Goal: Task Accomplishment & Management: Manage account settings

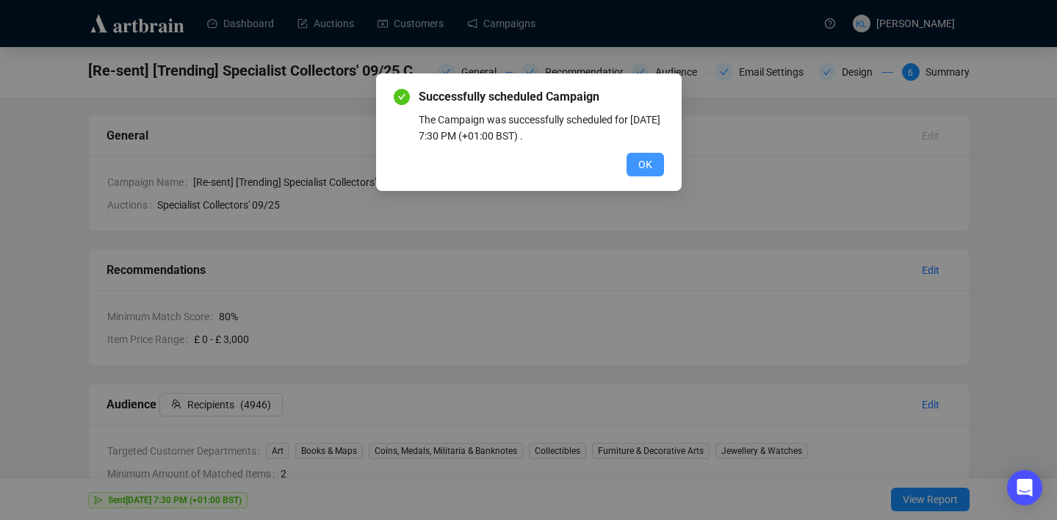
drag, startPoint x: 0, startPoint y: 0, endPoint x: 636, endPoint y: 155, distance: 654.7
click at [635, 155] on button "OK" at bounding box center [645, 165] width 37 height 24
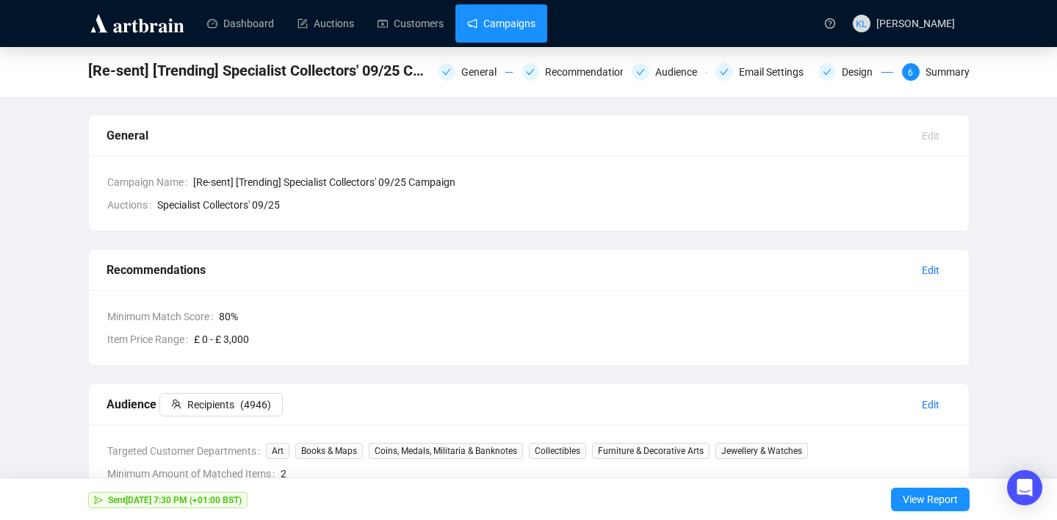
click at [524, 26] on link "Campaigns" at bounding box center [501, 23] width 68 height 38
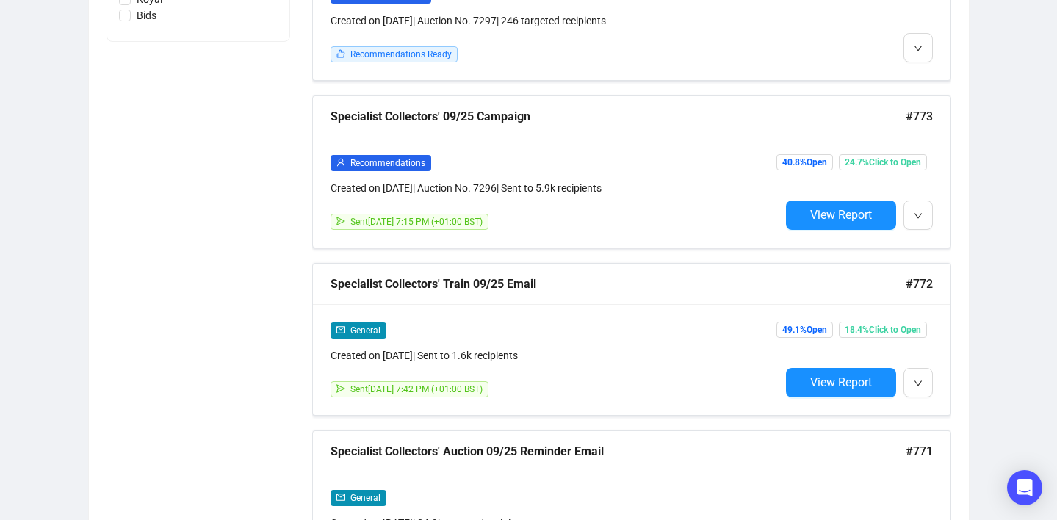
scroll to position [1105, 0]
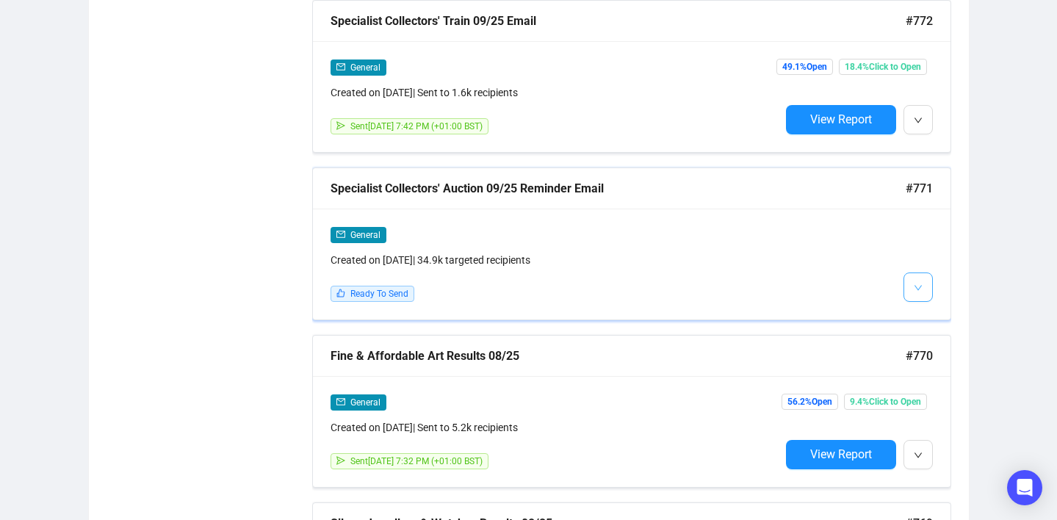
click at [915, 279] on span "button" at bounding box center [918, 287] width 9 height 18
click at [924, 311] on img at bounding box center [921, 317] width 12 height 12
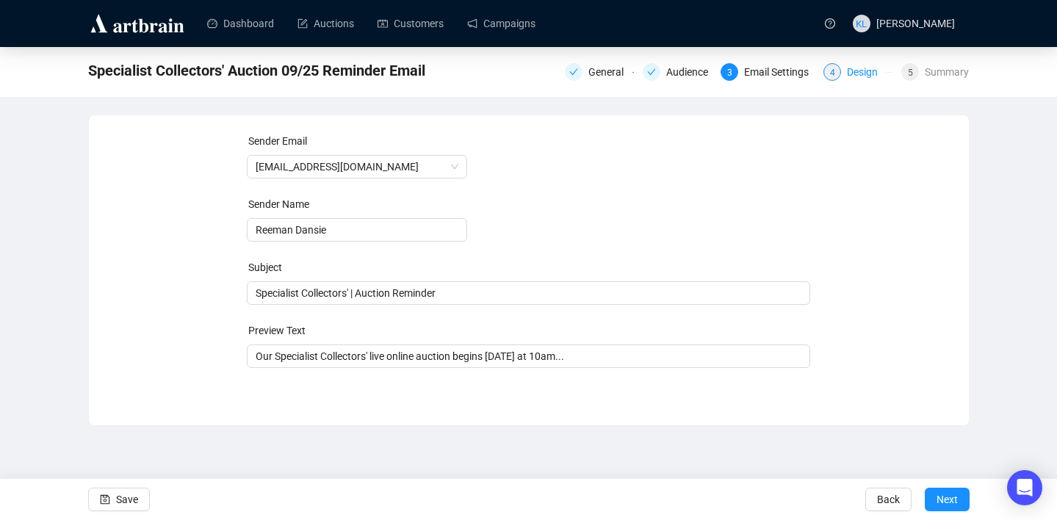
click at [830, 73] on span "4" at bounding box center [832, 73] width 5 height 10
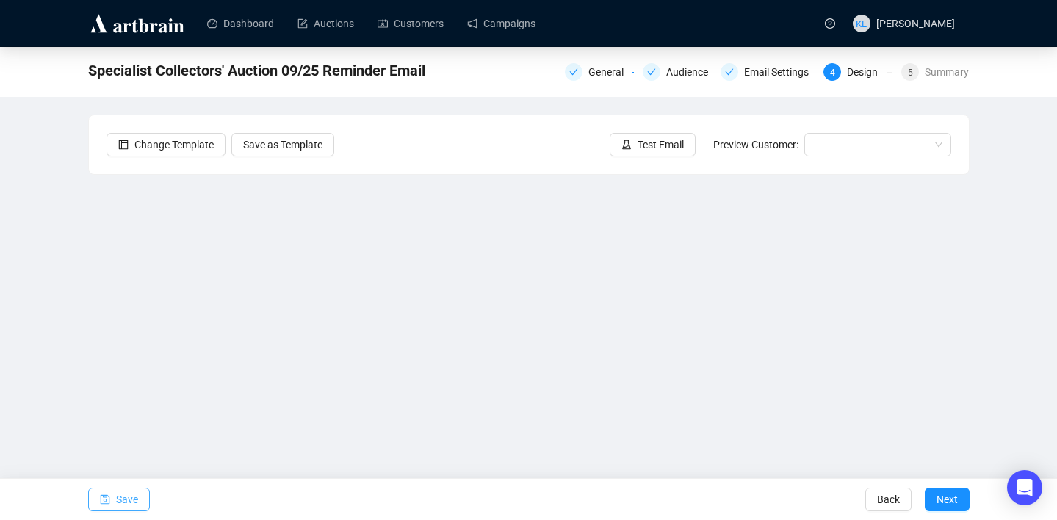
click at [133, 499] on span "Save" at bounding box center [127, 499] width 22 height 41
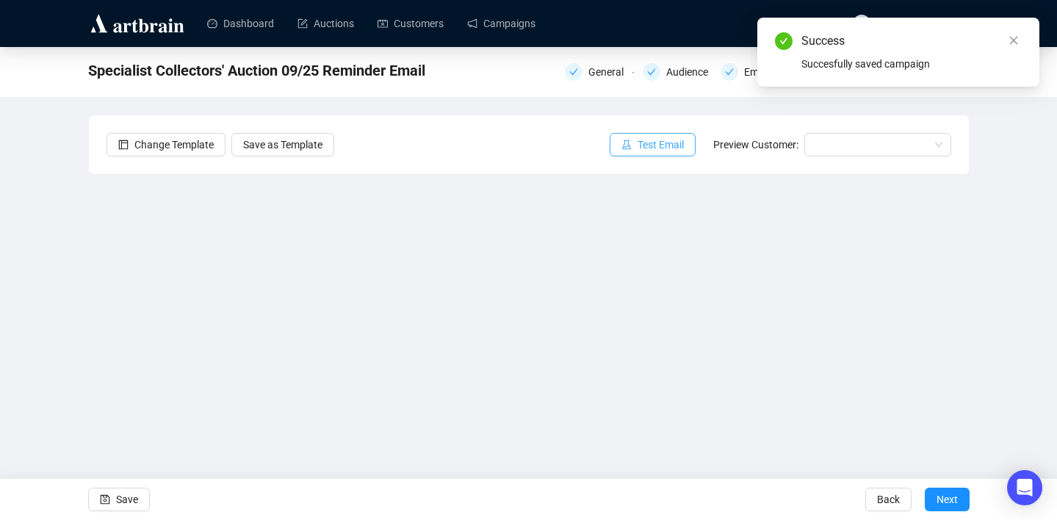
click at [641, 148] on span "Test Email" at bounding box center [661, 145] width 46 height 16
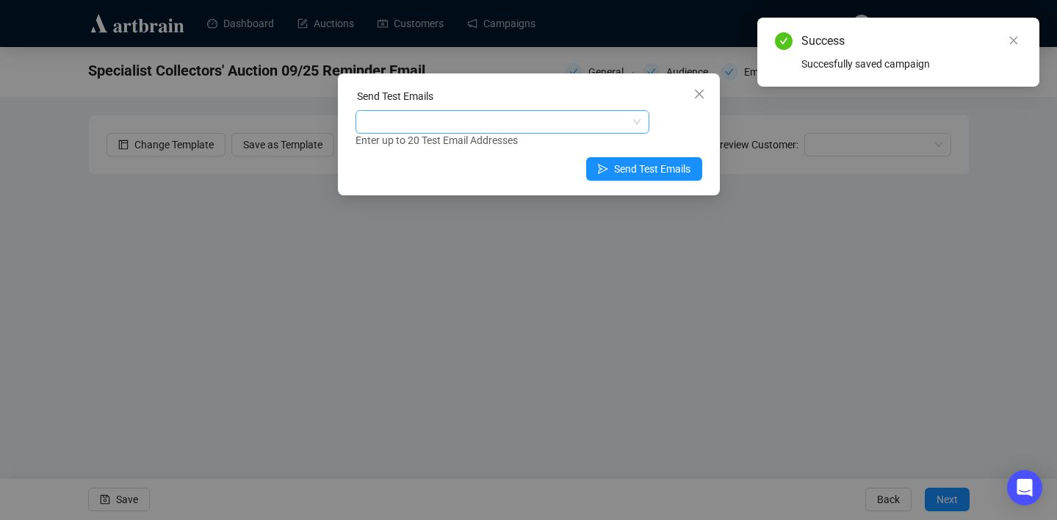
click at [557, 121] on div at bounding box center [494, 122] width 273 height 21
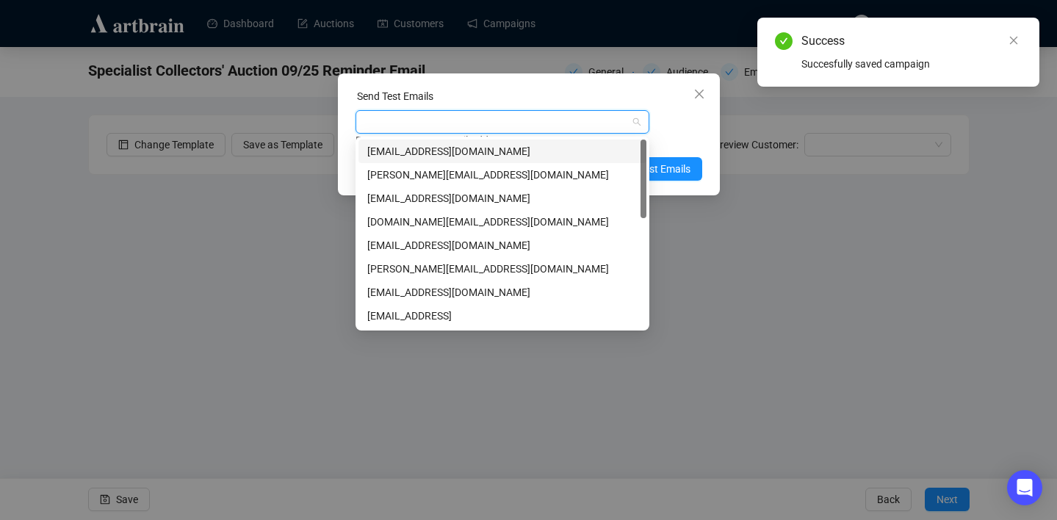
click at [555, 140] on div "[EMAIL_ADDRESS][DOMAIN_NAME]" at bounding box center [502, 152] width 288 height 24
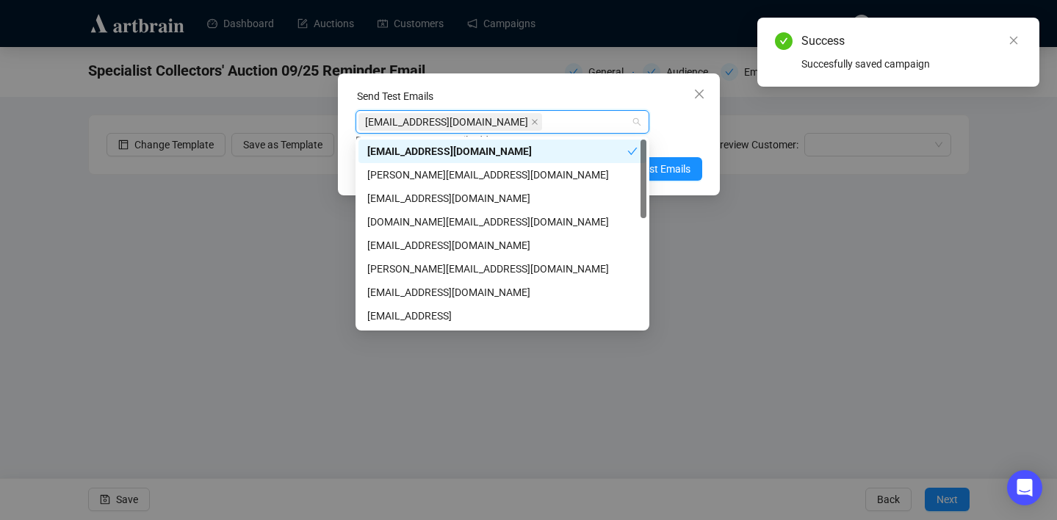
click at [658, 134] on div "Enter up to 20 Test Email Addresses" at bounding box center [529, 140] width 347 height 17
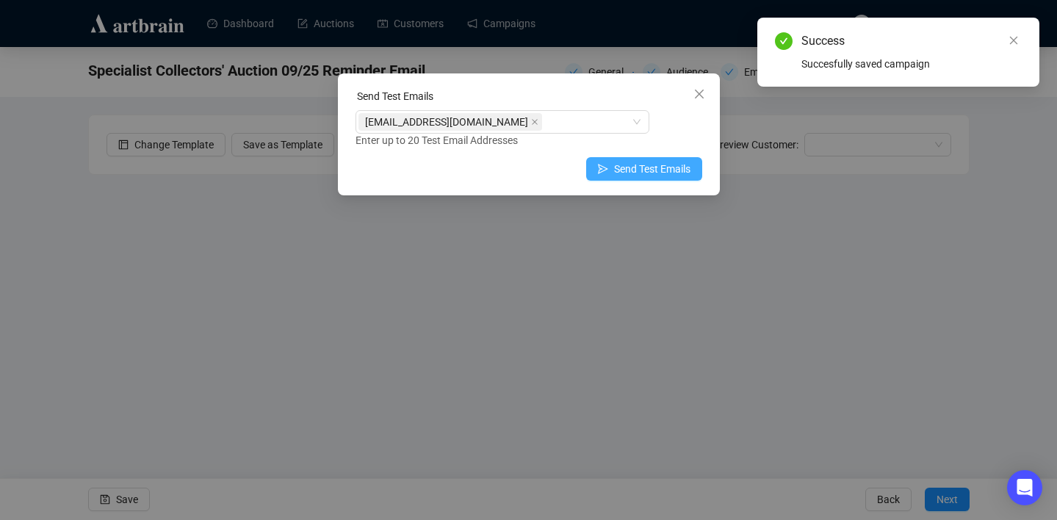
click at [658, 159] on button "Send Test Emails" at bounding box center [644, 169] width 116 height 24
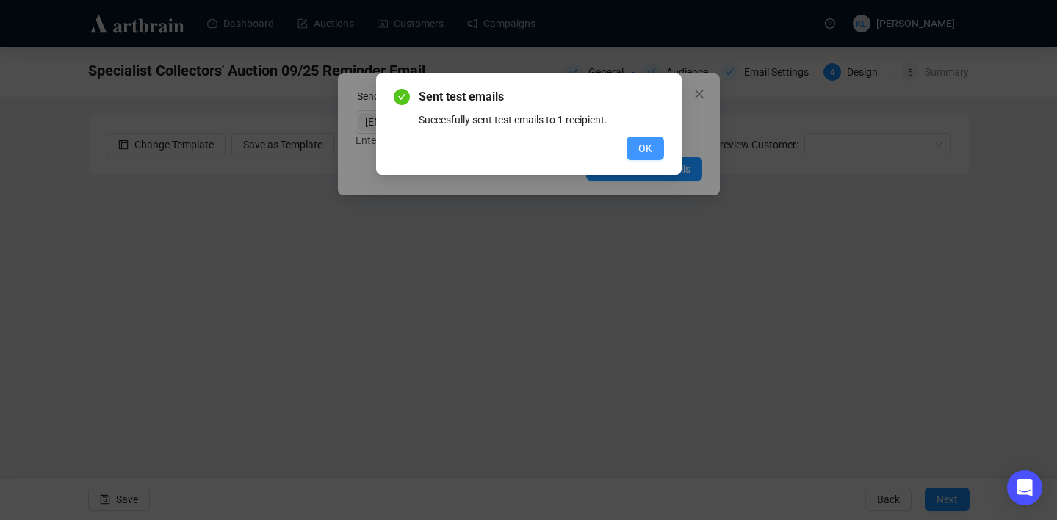
click at [647, 141] on span "OK" at bounding box center [645, 148] width 14 height 16
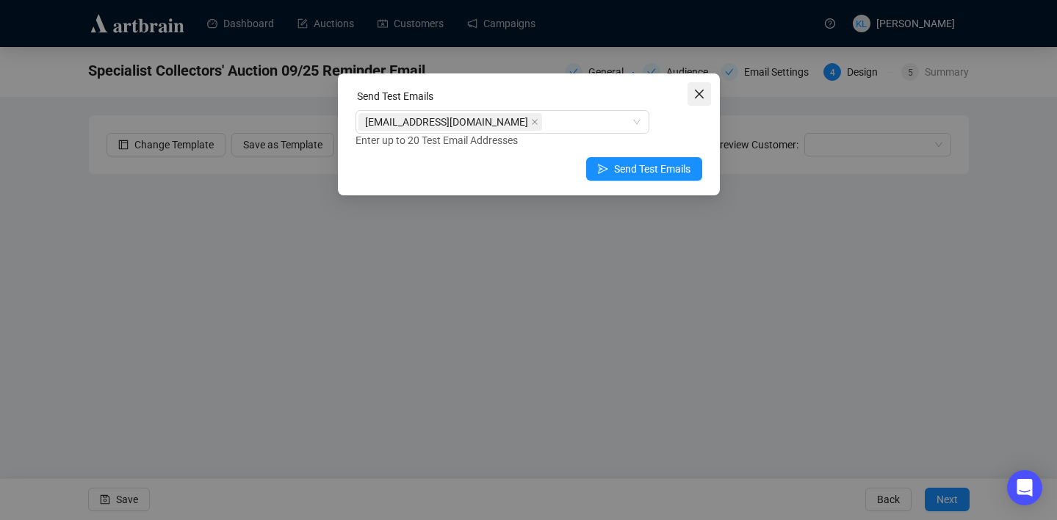
click at [700, 98] on icon "close" at bounding box center [699, 94] width 12 height 12
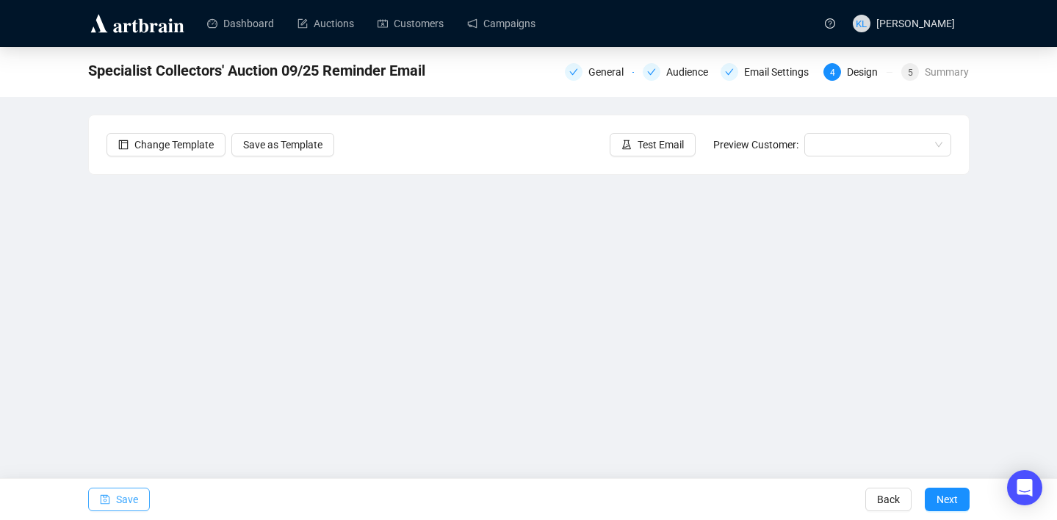
click at [105, 496] on icon "save" at bounding box center [105, 499] width 10 height 10
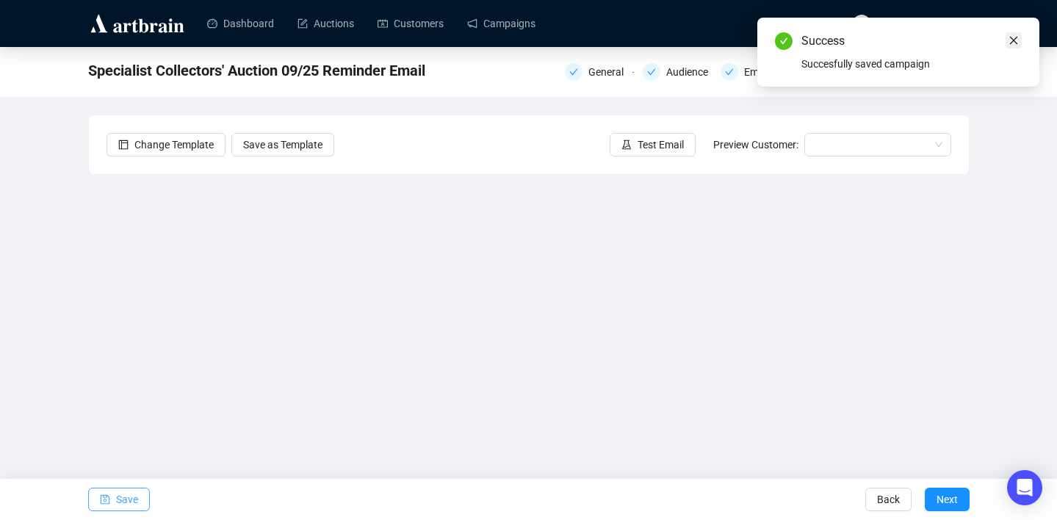
click at [1015, 40] on icon "close" at bounding box center [1014, 40] width 10 height 10
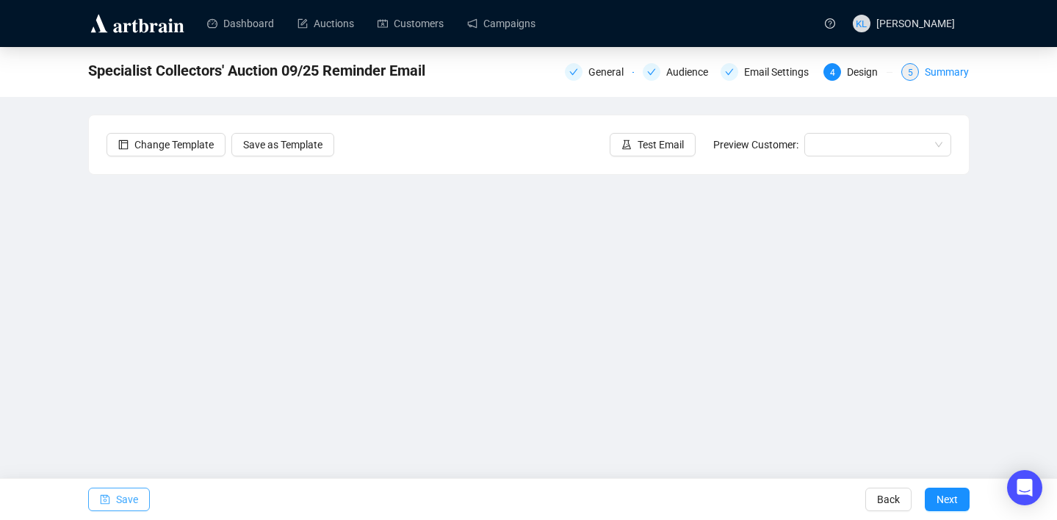
click at [927, 75] on div "Summary" at bounding box center [947, 72] width 44 height 18
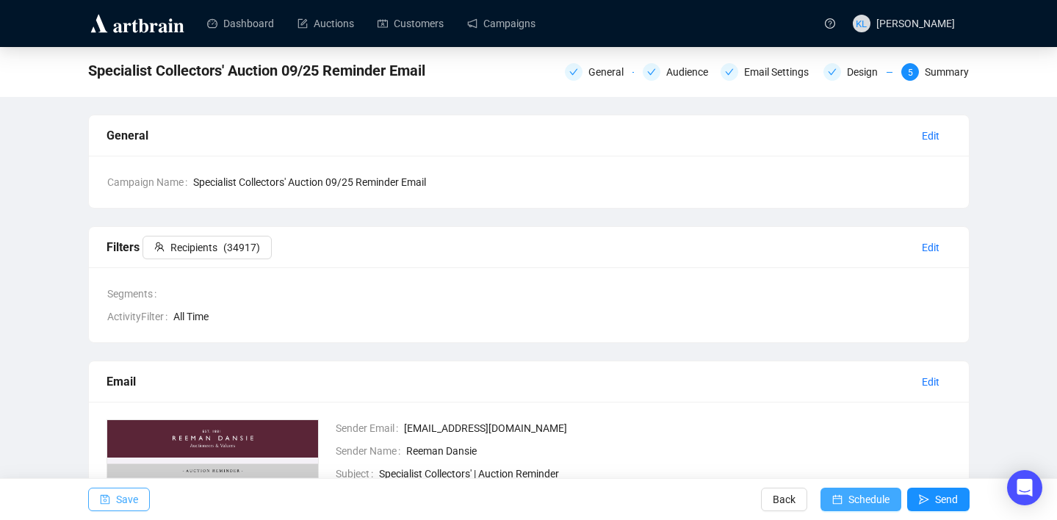
click at [856, 495] on span "Schedule" at bounding box center [868, 499] width 41 height 41
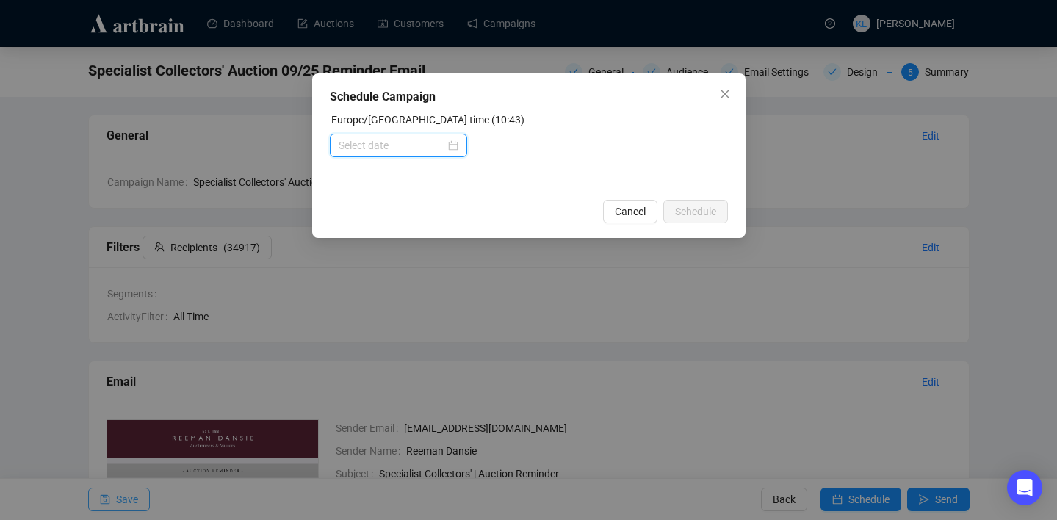
click at [371, 147] on input at bounding box center [392, 145] width 107 height 16
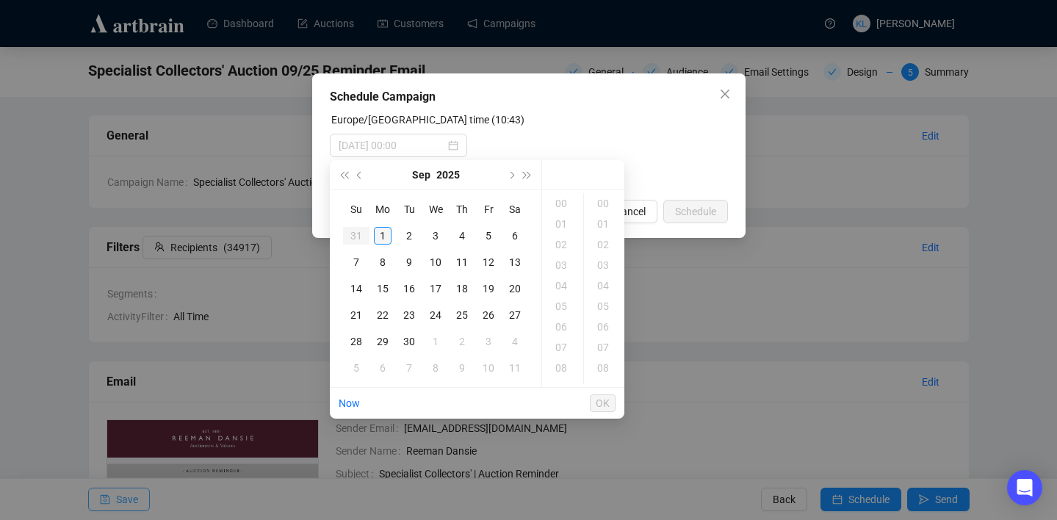
click at [387, 236] on div "1" at bounding box center [383, 236] width 18 height 18
click at [560, 367] on div "19" at bounding box center [562, 368] width 35 height 21
type input "[DATE] 19:14"
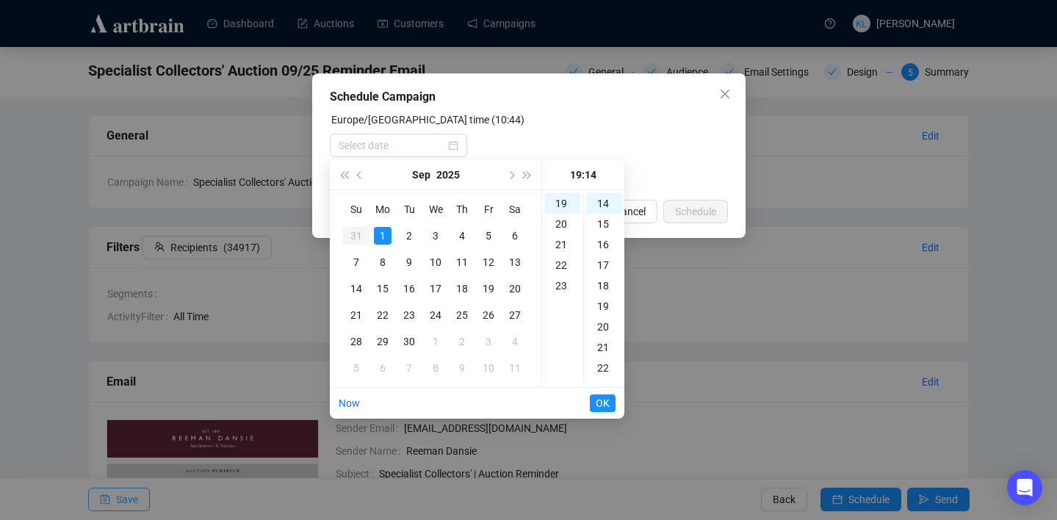
click at [647, 278] on div "Schedule Campaign [GEOGRAPHIC_DATA]/[GEOGRAPHIC_DATA] time (10:44) Cancel Sched…" at bounding box center [528, 260] width 1057 height 520
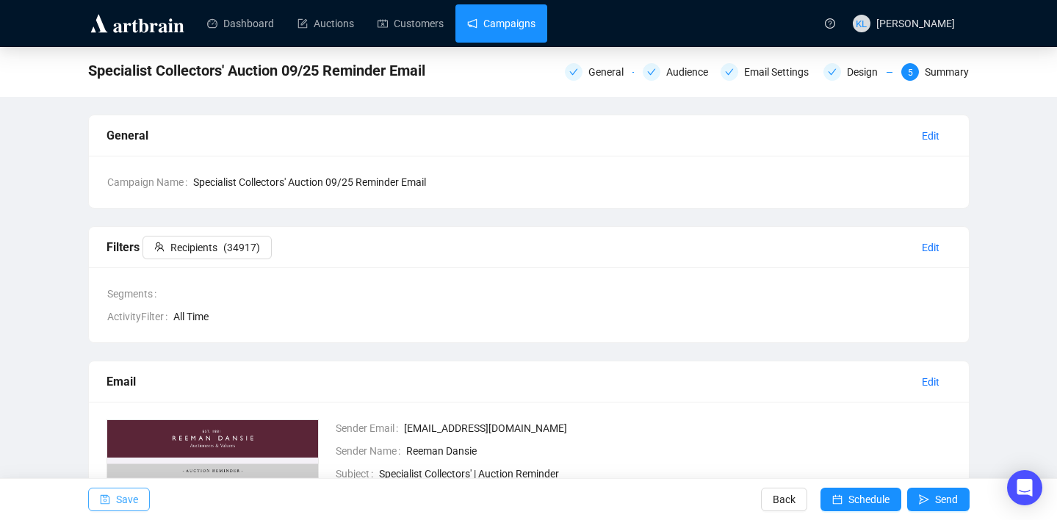
click at [525, 14] on link "Campaigns" at bounding box center [501, 23] width 68 height 38
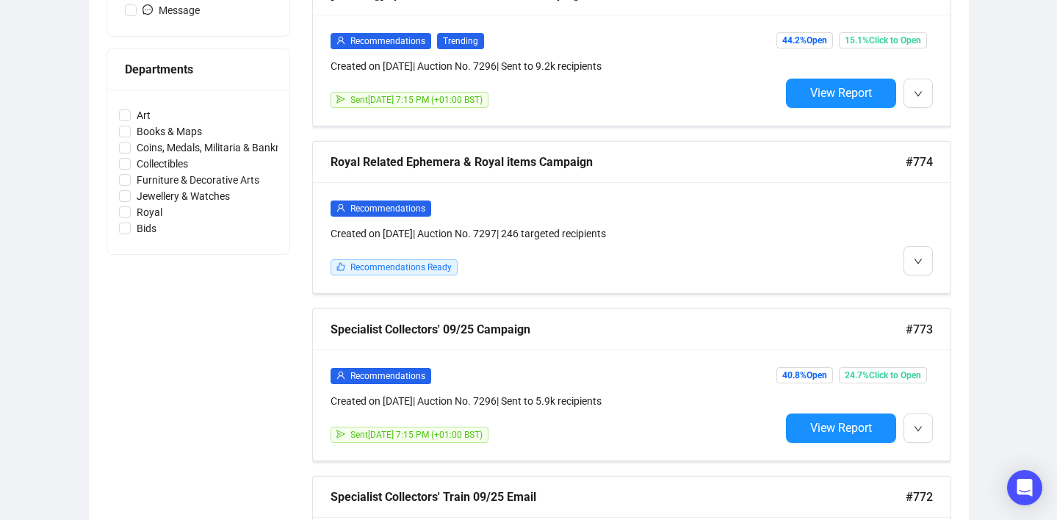
scroll to position [649, 0]
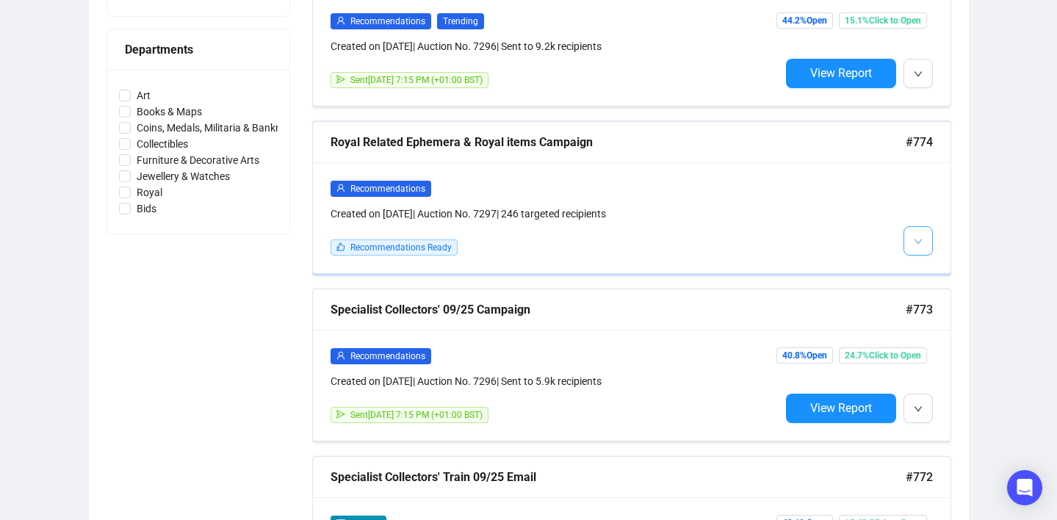
click at [923, 233] on button "button" at bounding box center [917, 240] width 29 height 29
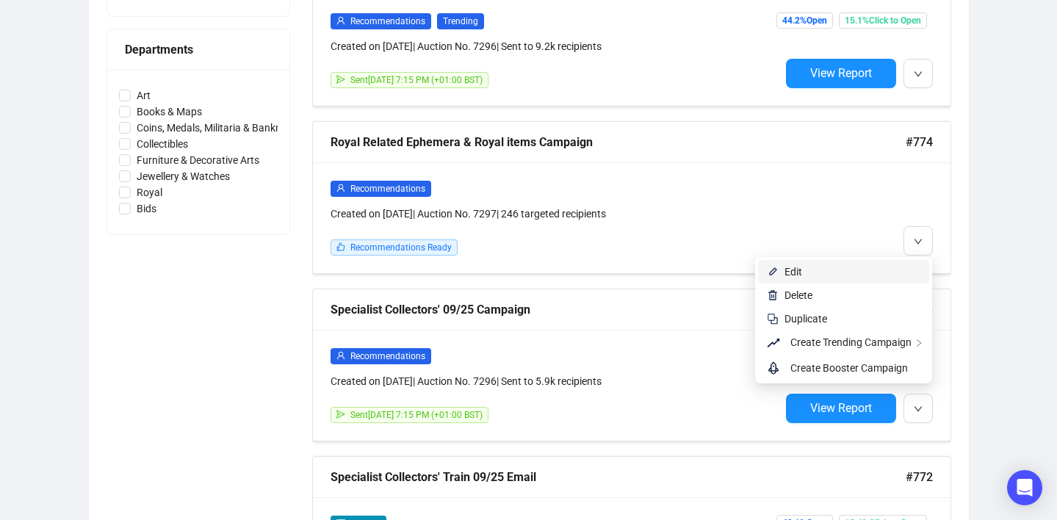
click at [881, 270] on span "Edit" at bounding box center [852, 272] width 136 height 16
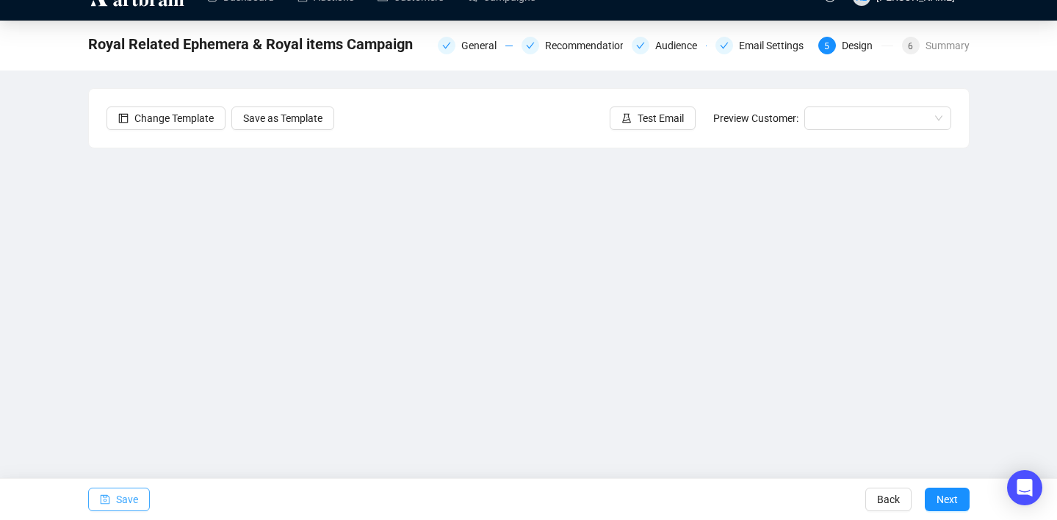
click at [119, 500] on span "Save" at bounding box center [127, 499] width 22 height 41
